Goal: Find specific page/section: Find specific page/section

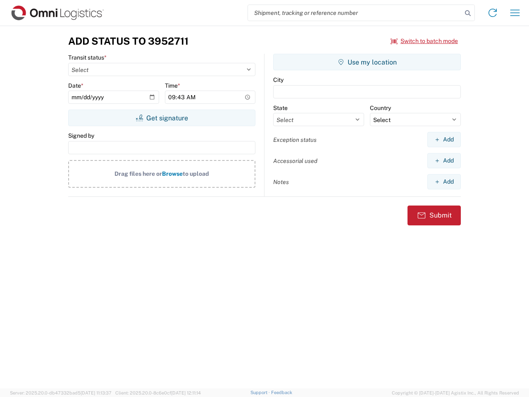
click at [355, 13] on input "search" at bounding box center [355, 13] width 214 height 16
click at [468, 13] on icon at bounding box center [468, 13] width 12 height 12
click at [493, 13] on icon at bounding box center [492, 12] width 13 height 13
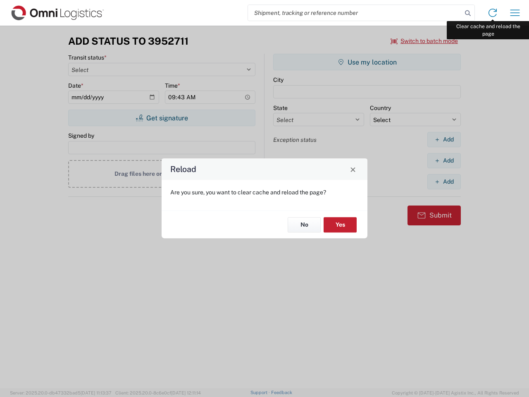
click at [515, 13] on div "Reload Are you sure, you want to clear cache and reload the page? No Yes" at bounding box center [264, 198] width 529 height 397
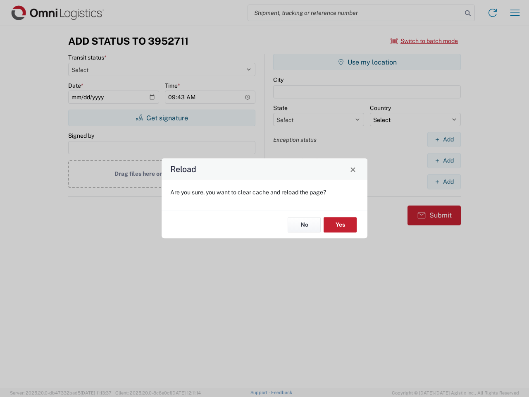
click at [425, 41] on div "Reload Are you sure, you want to clear cache and reload the page? No Yes" at bounding box center [264, 198] width 529 height 397
click at [162, 118] on div "Reload Are you sure, you want to clear cache and reload the page? No Yes" at bounding box center [264, 198] width 529 height 397
click at [367, 62] on div "Reload Are you sure, you want to clear cache and reload the page? No Yes" at bounding box center [264, 198] width 529 height 397
click at [444, 139] on div "Reload Are you sure, you want to clear cache and reload the page? No Yes" at bounding box center [264, 198] width 529 height 397
click at [444, 160] on div "Reload Are you sure, you want to clear cache and reload the page? No Yes" at bounding box center [264, 198] width 529 height 397
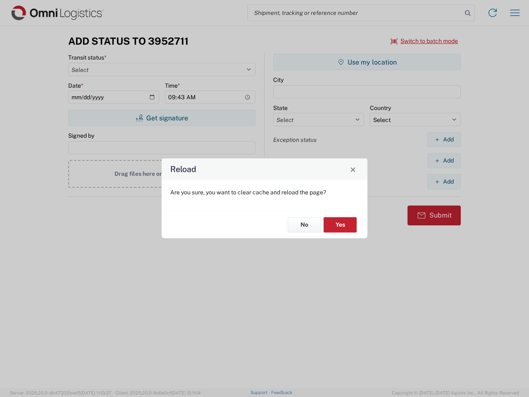
click at [444, 181] on div "Reload Are you sure, you want to clear cache and reload the page? No Yes" at bounding box center [264, 198] width 529 height 397
